Goal: Check status: Check status

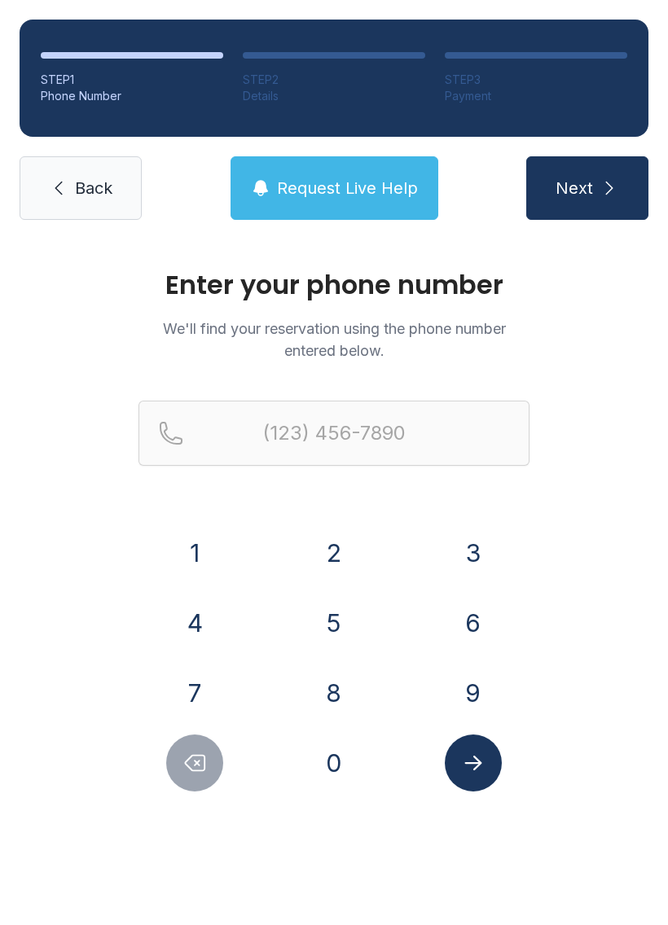
click at [475, 701] on button "9" at bounding box center [473, 693] width 57 height 57
click at [350, 776] on button "0" at bounding box center [334, 763] width 57 height 57
click at [215, 558] on button "1" at bounding box center [194, 553] width 57 height 57
click at [342, 617] on button "5" at bounding box center [334, 623] width 57 height 57
click at [486, 613] on button "6" at bounding box center [473, 623] width 57 height 57
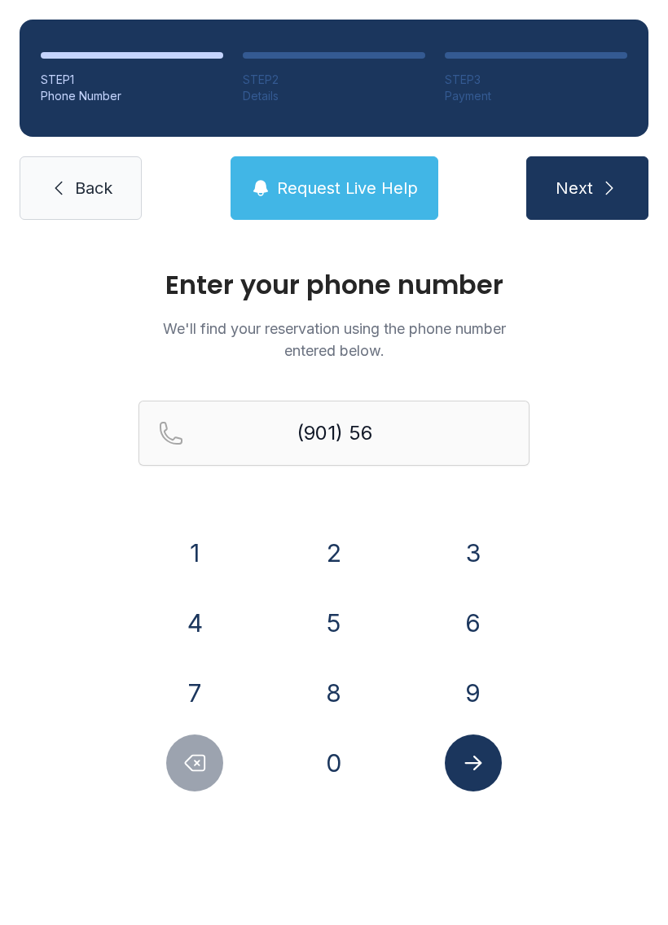
click at [485, 709] on button "9" at bounding box center [473, 693] width 57 height 57
click at [459, 516] on div "(901) 569-" at bounding box center [333, 459] width 391 height 117
click at [330, 714] on button "8" at bounding box center [334, 693] width 57 height 57
click at [469, 684] on button "9" at bounding box center [473, 693] width 57 height 57
click at [301, 710] on div "8" at bounding box center [334, 693] width 113 height 57
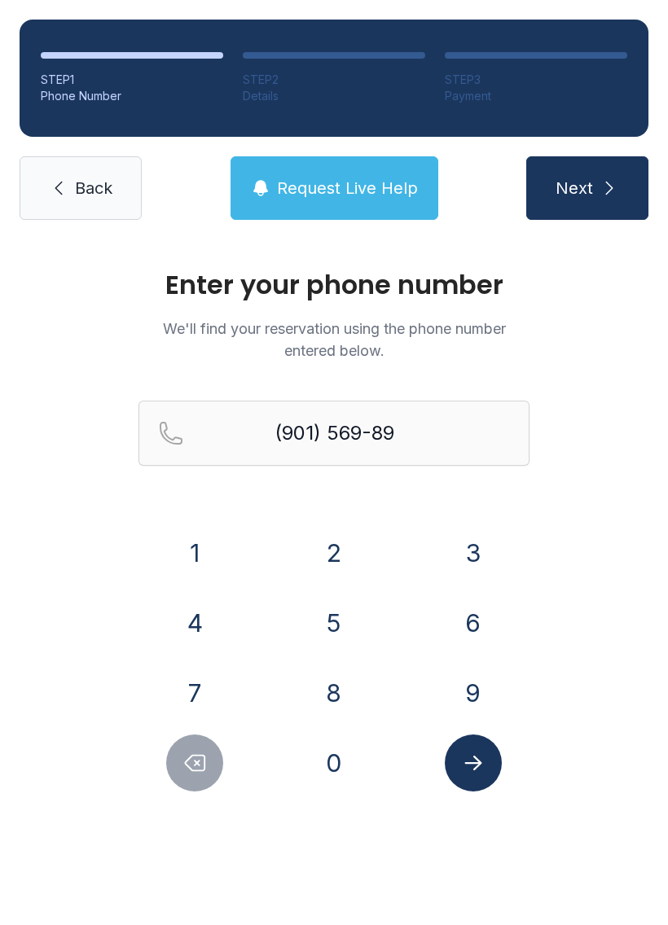
click at [176, 763] on button "Delete number" at bounding box center [194, 763] width 57 height 57
click at [175, 763] on button "Delete number" at bounding box center [194, 763] width 57 height 57
click at [485, 542] on button "3" at bounding box center [473, 553] width 57 height 57
click at [342, 694] on button "8" at bounding box center [334, 693] width 57 height 57
click at [464, 686] on button "9" at bounding box center [473, 693] width 57 height 57
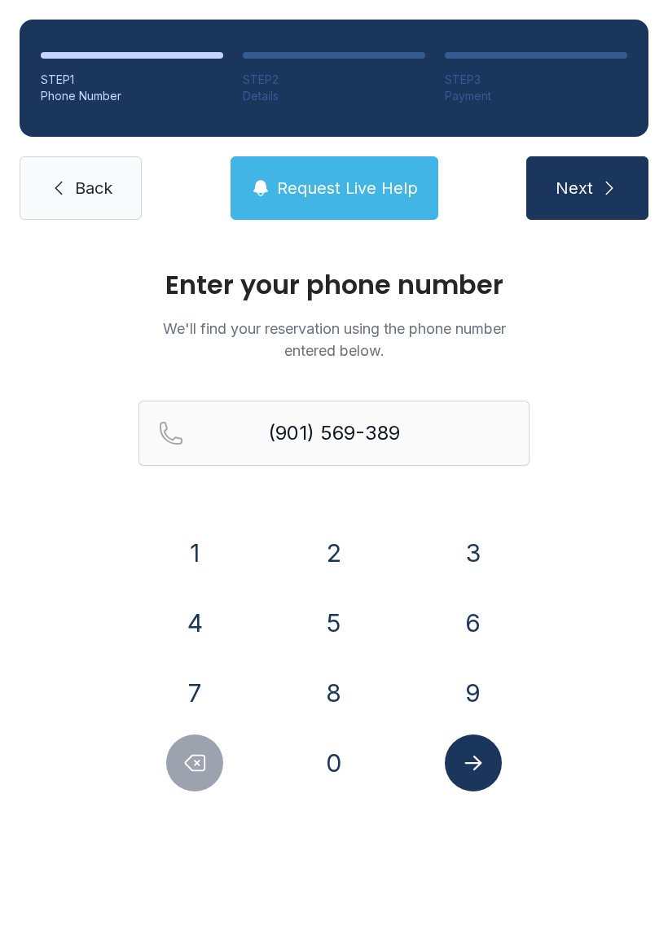
click at [329, 702] on button "8" at bounding box center [334, 693] width 57 height 57
type input "[PHONE_NUMBER]"
click at [495, 779] on button "Submit lookup form" at bounding box center [473, 763] width 57 height 57
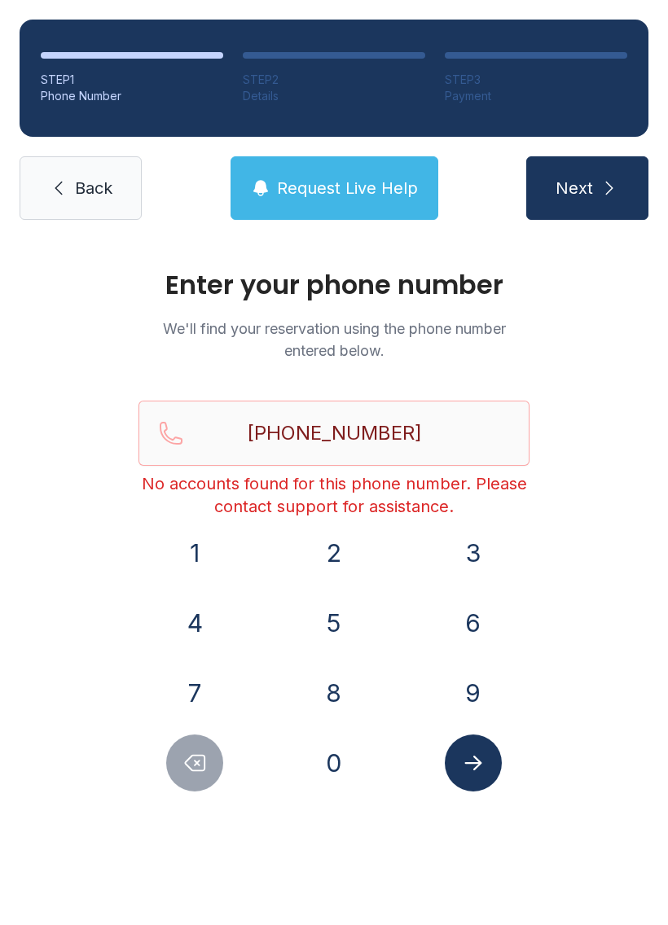
click at [108, 195] on span "Back" at bounding box center [93, 188] width 37 height 23
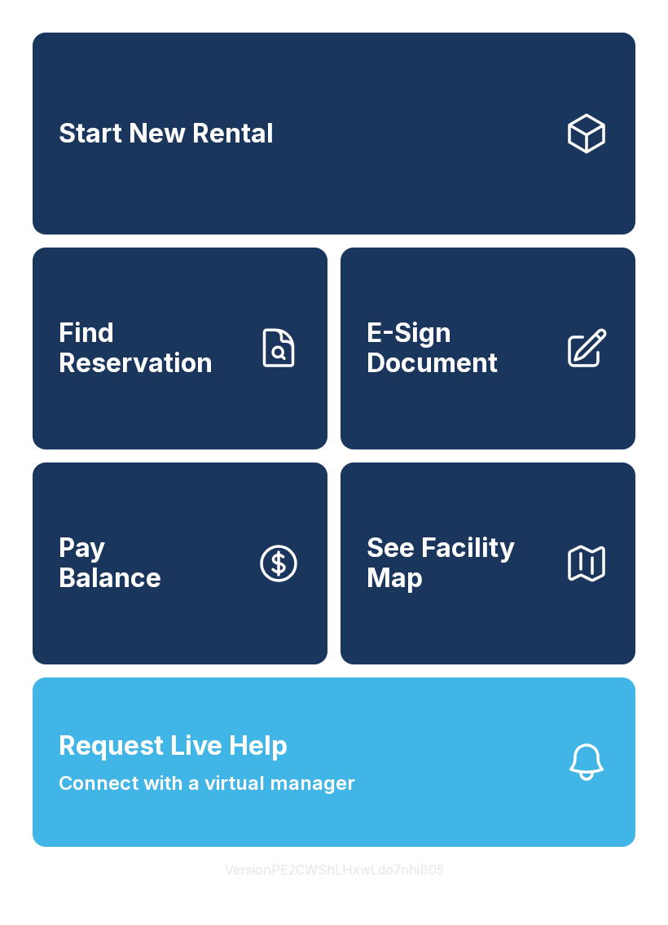
click at [353, 847] on button "Request Live Help Connect with a virtual manager" at bounding box center [334, 762] width 603 height 169
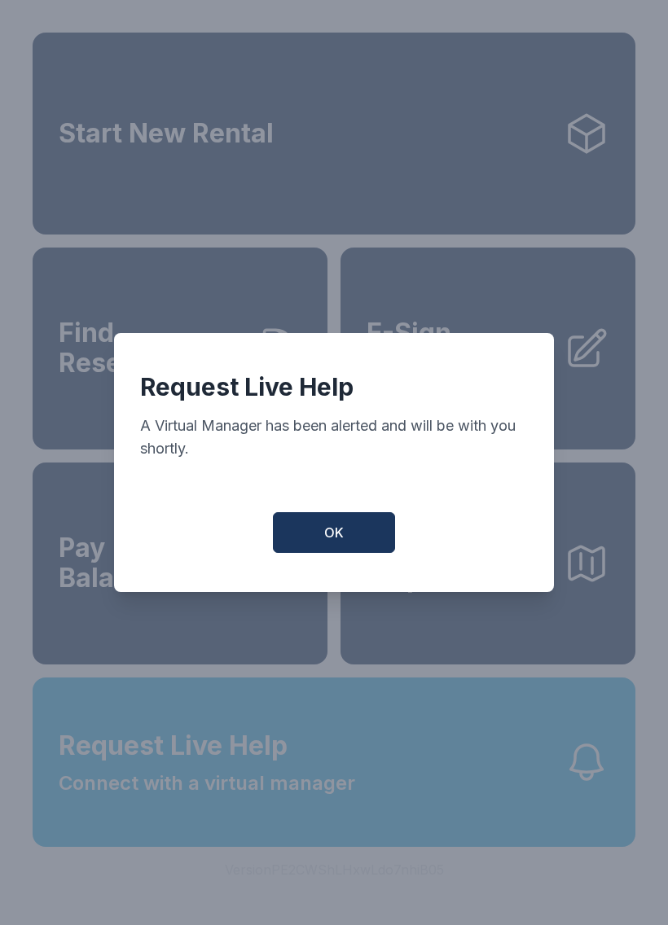
click at [355, 544] on button "OK" at bounding box center [334, 532] width 122 height 41
